Goal: Transaction & Acquisition: Obtain resource

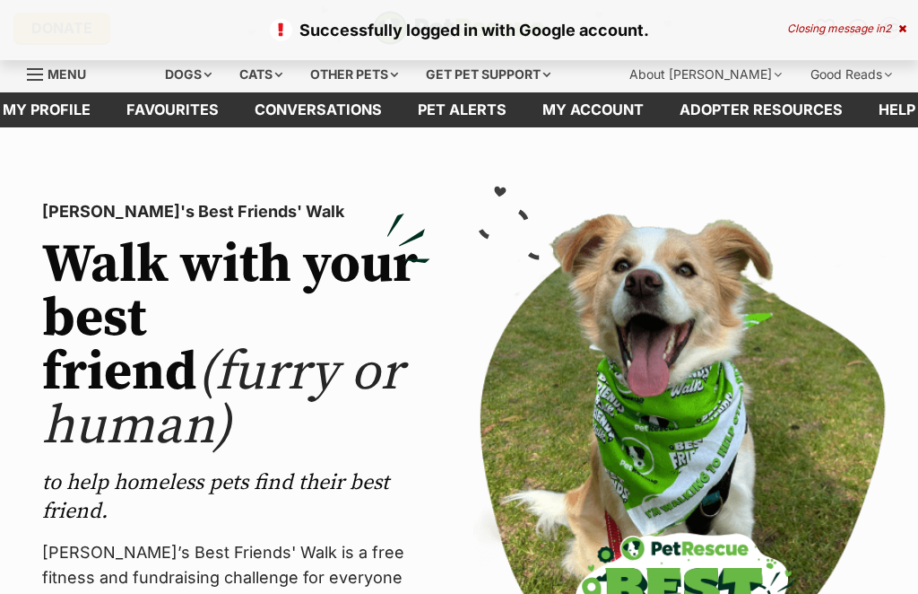
click at [901, 33] on icon at bounding box center [903, 28] width 8 height 11
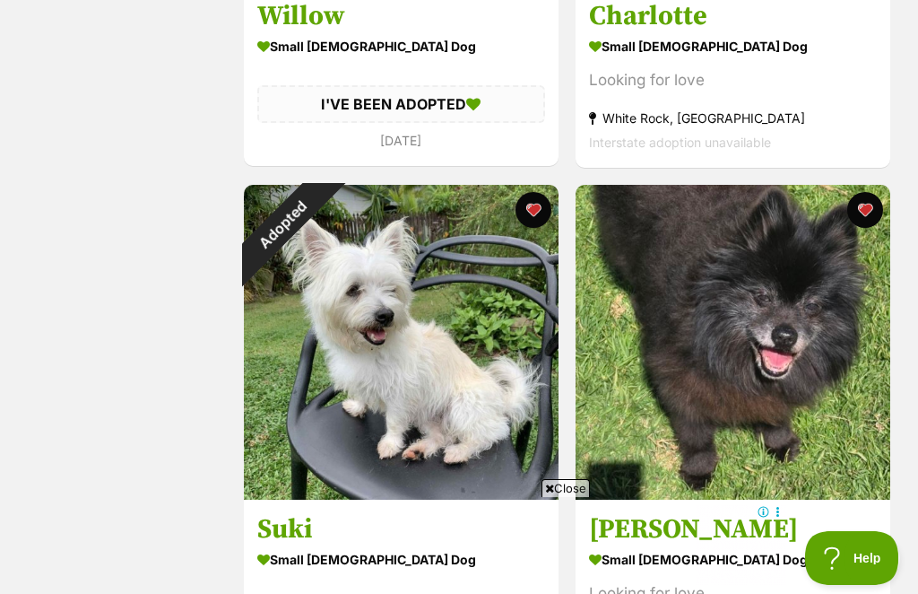
click at [323, 214] on div "Adopted" at bounding box center [283, 224] width 79 height 79
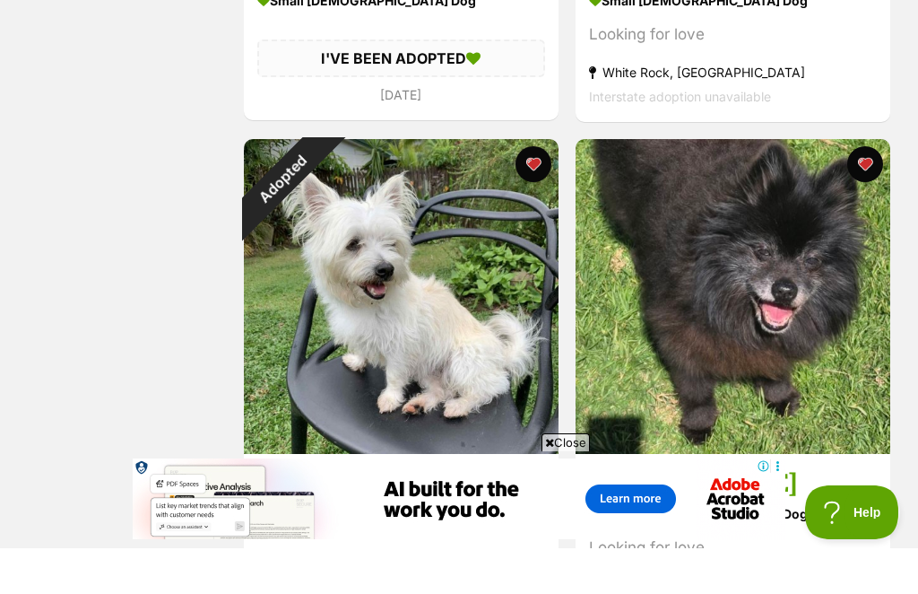
scroll to position [754, 0]
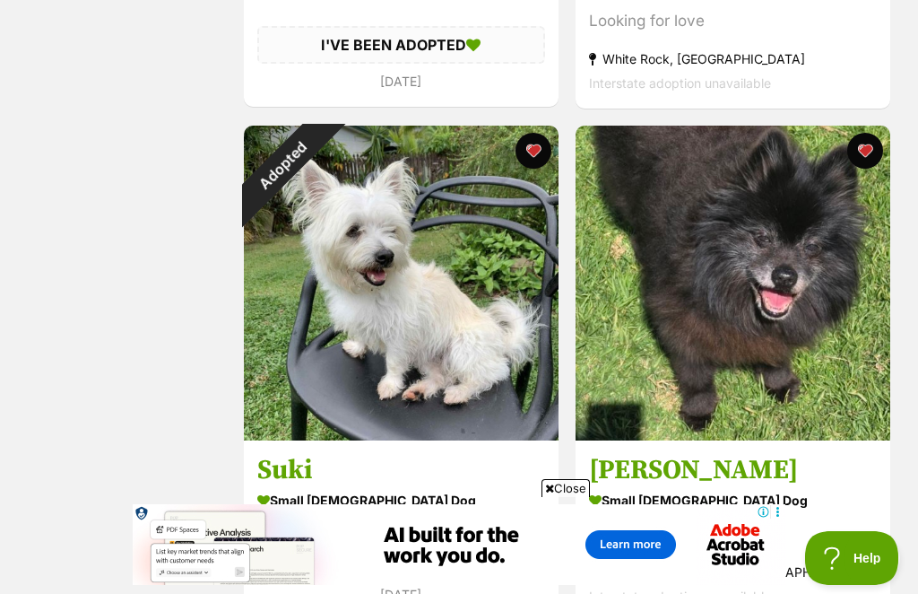
click at [535, 151] on button "favourite" at bounding box center [534, 151] width 36 height 36
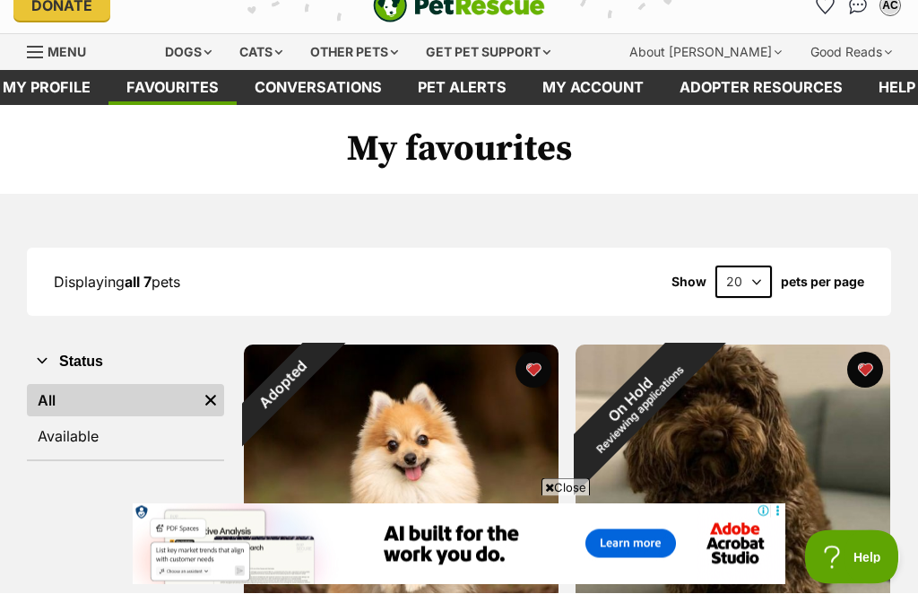
scroll to position [241, 0]
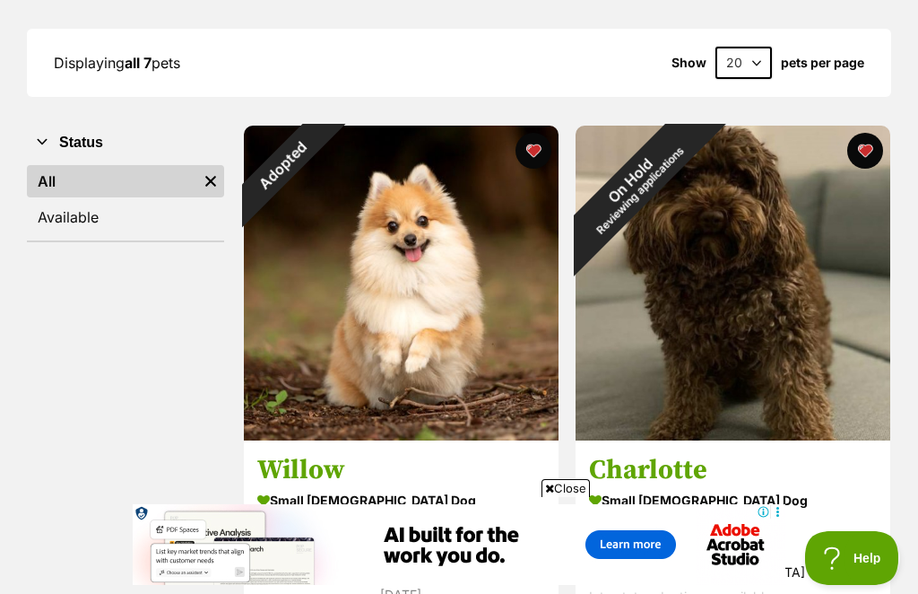
click at [534, 151] on button "favourite" at bounding box center [534, 151] width 36 height 36
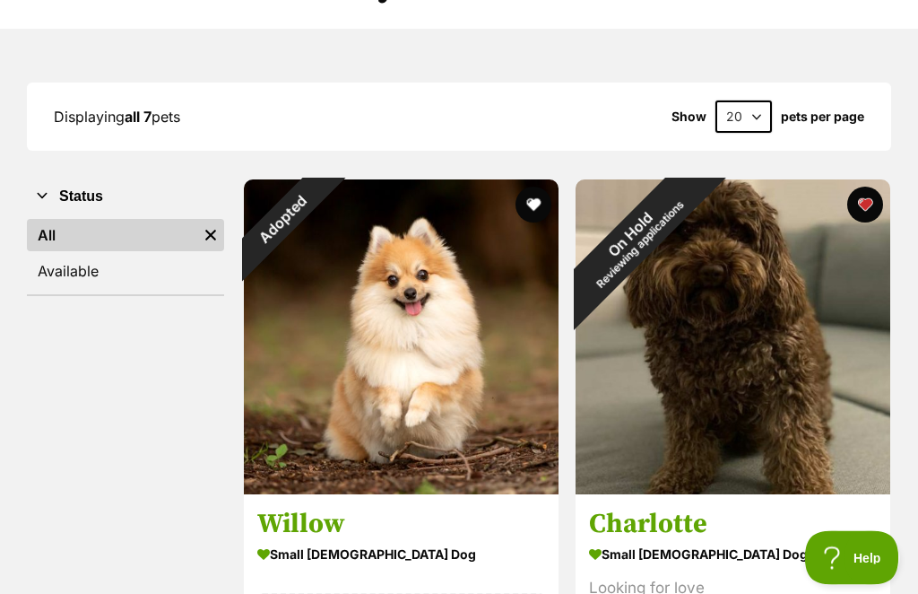
scroll to position [0, 0]
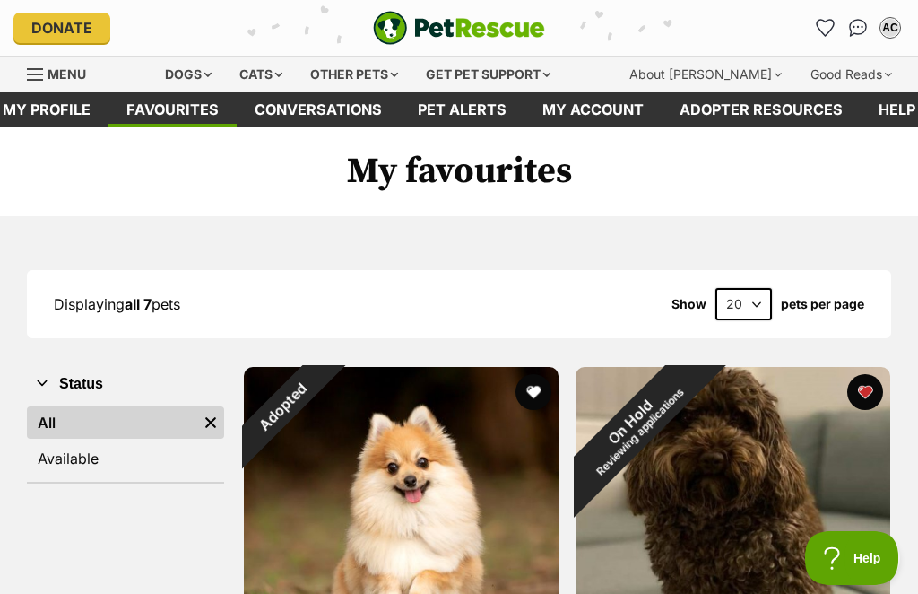
click at [208, 74] on div "Dogs" at bounding box center [188, 74] width 72 height 36
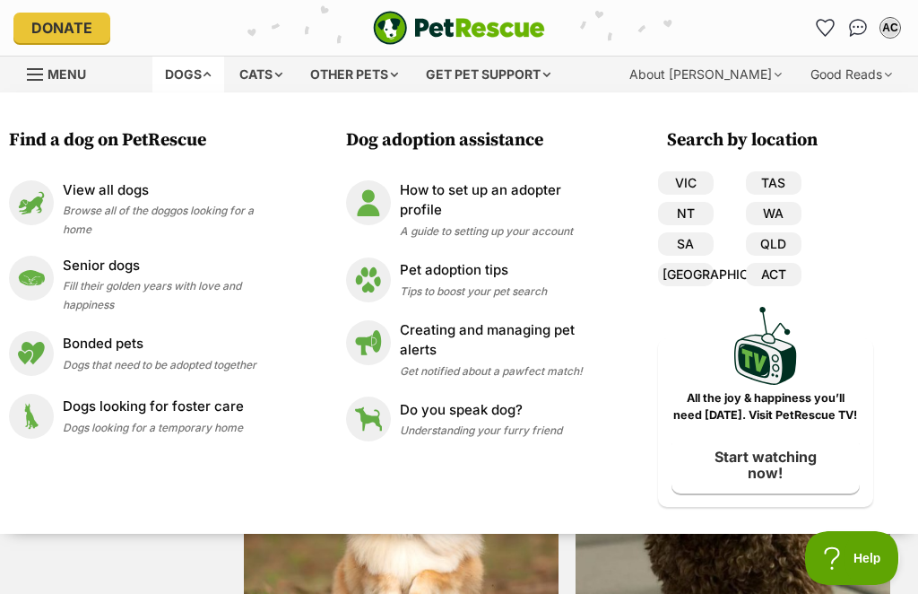
click at [93, 200] on div "View all dogs Browse all of the doggos looking for a home" at bounding box center [173, 208] width 221 height 57
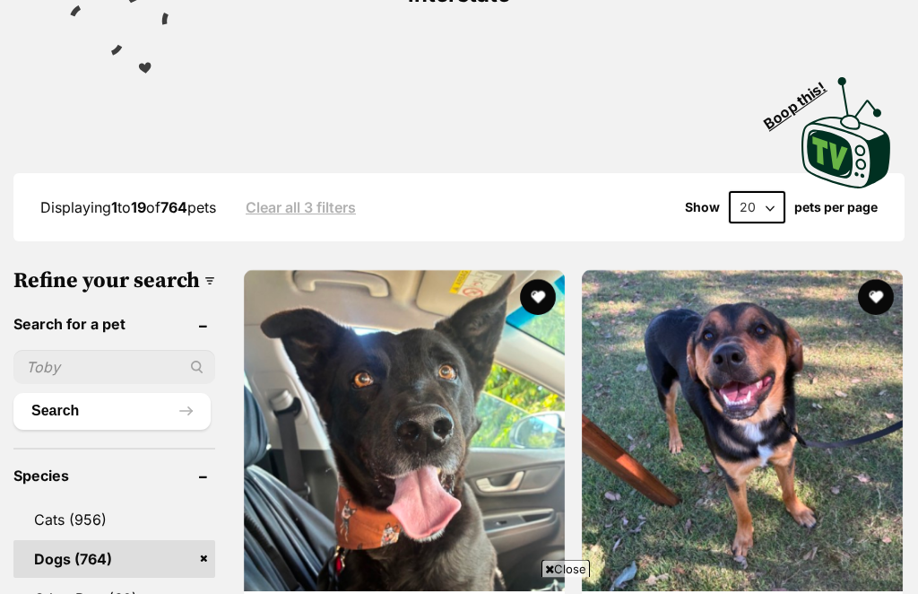
scroll to position [401, 0]
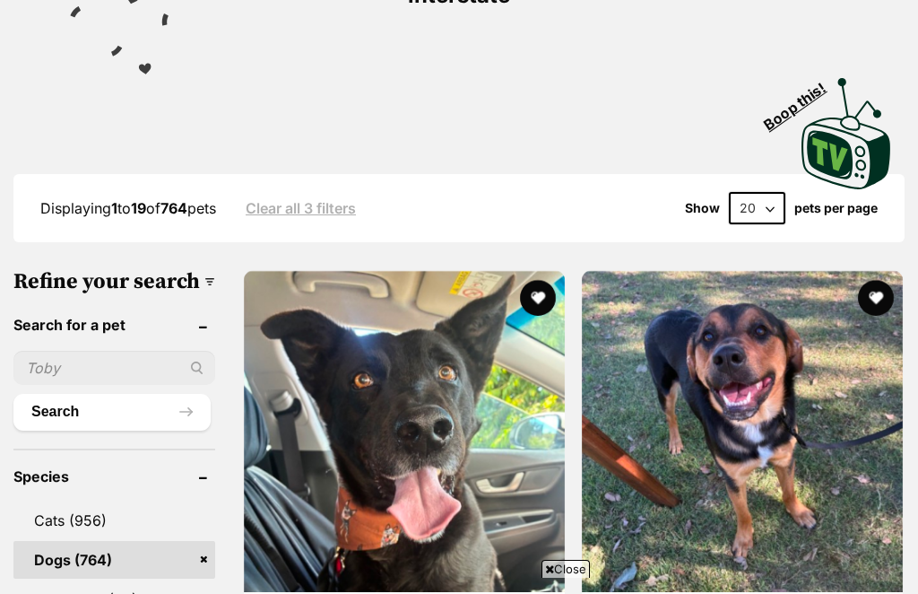
click at [765, 192] on select "20 40 60" at bounding box center [757, 208] width 56 height 32
select select "60"
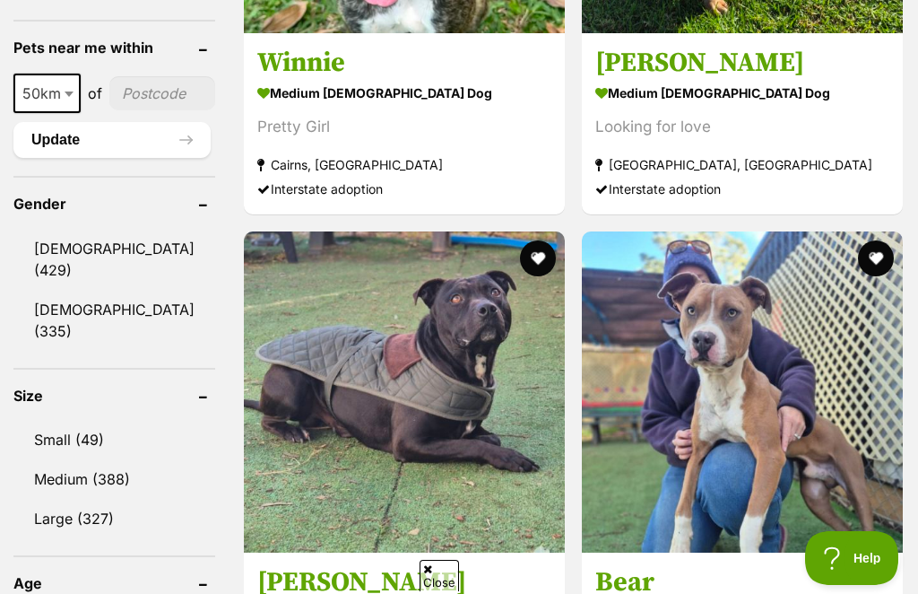
click at [66, 429] on link "Small (49)" at bounding box center [114, 440] width 202 height 38
click at [54, 291] on link "Female (335)" at bounding box center [114, 320] width 202 height 59
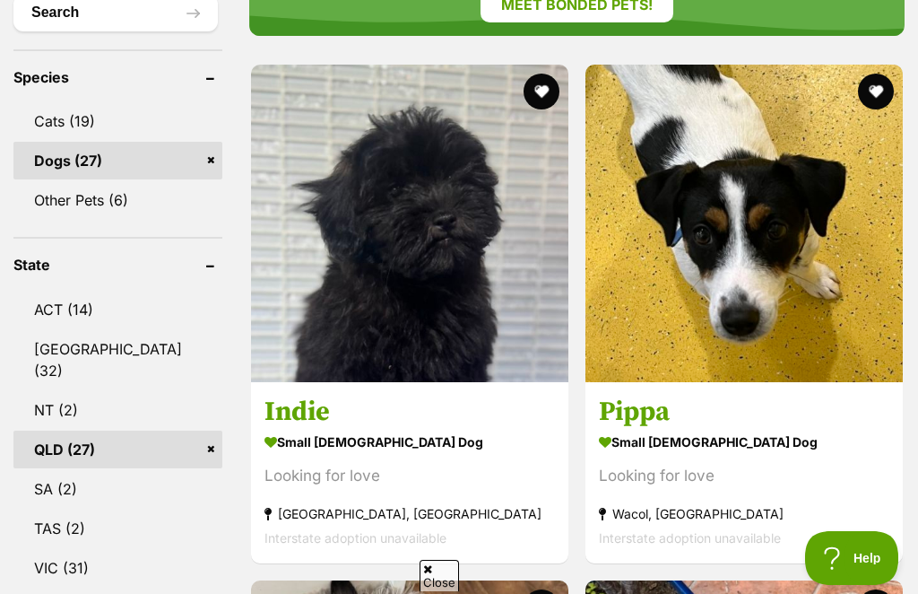
click at [322, 110] on img at bounding box center [409, 223] width 317 height 317
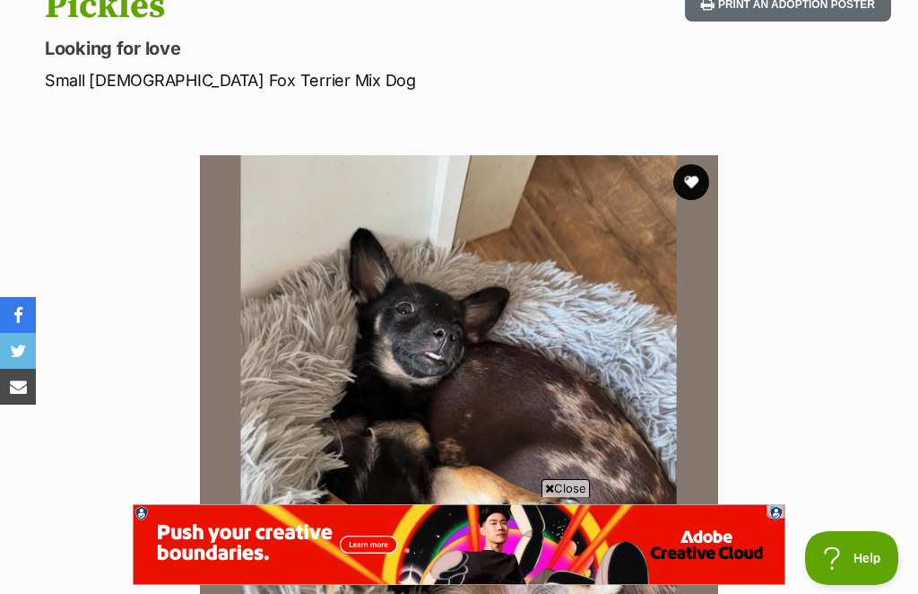
click at [688, 186] on button "favourite" at bounding box center [691, 182] width 36 height 36
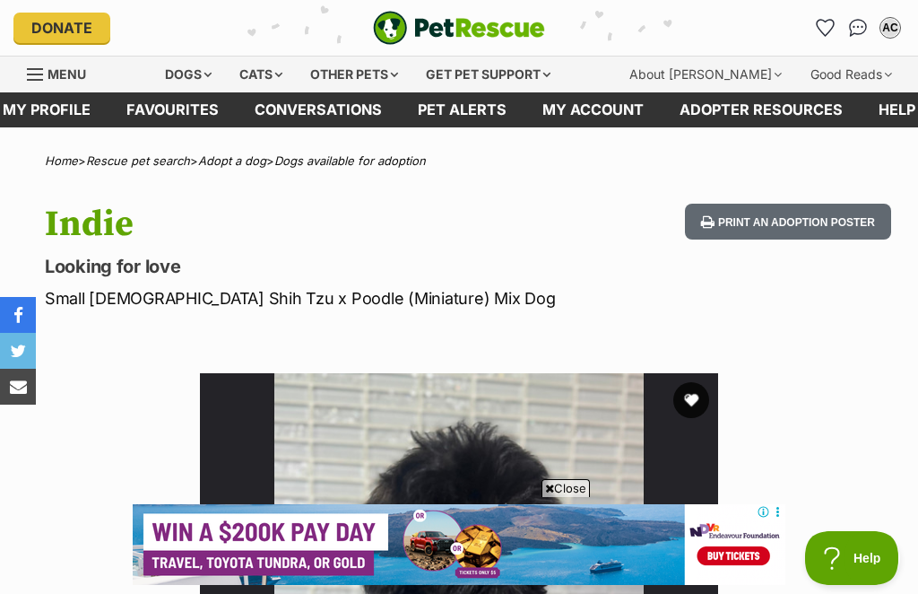
click at [685, 382] on button "favourite" at bounding box center [691, 400] width 36 height 36
